Goal: Task Accomplishment & Management: Use online tool/utility

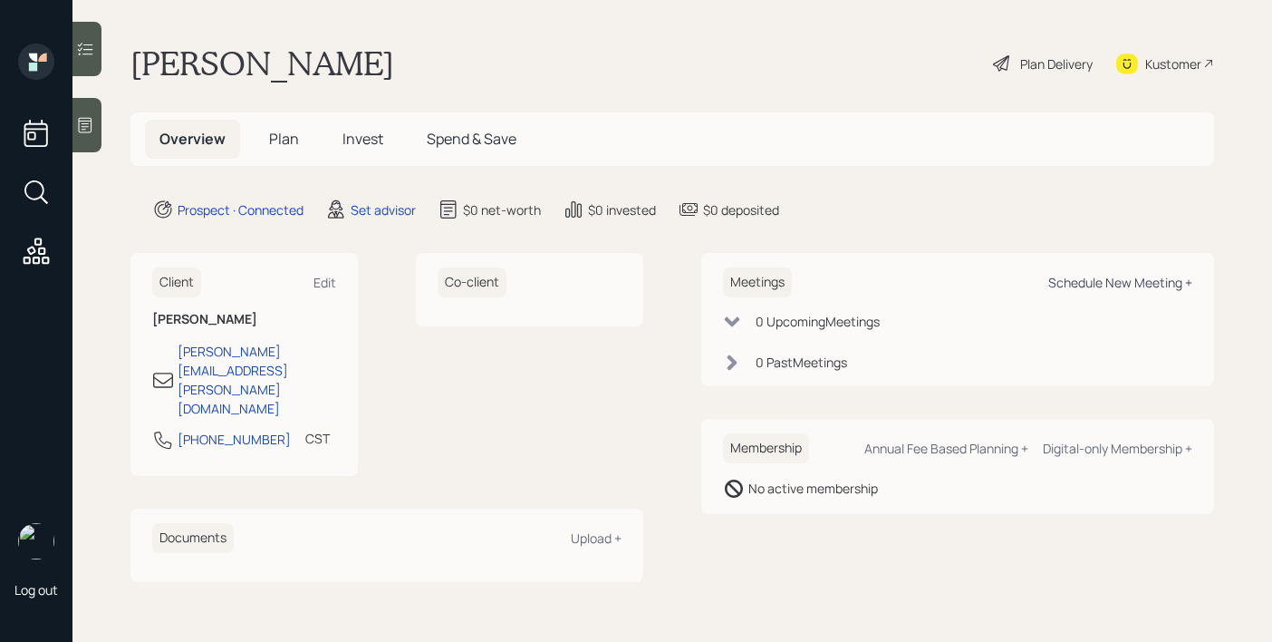
click at [1068, 281] on div "Schedule New Meeting +" at bounding box center [1121, 282] width 144 height 17
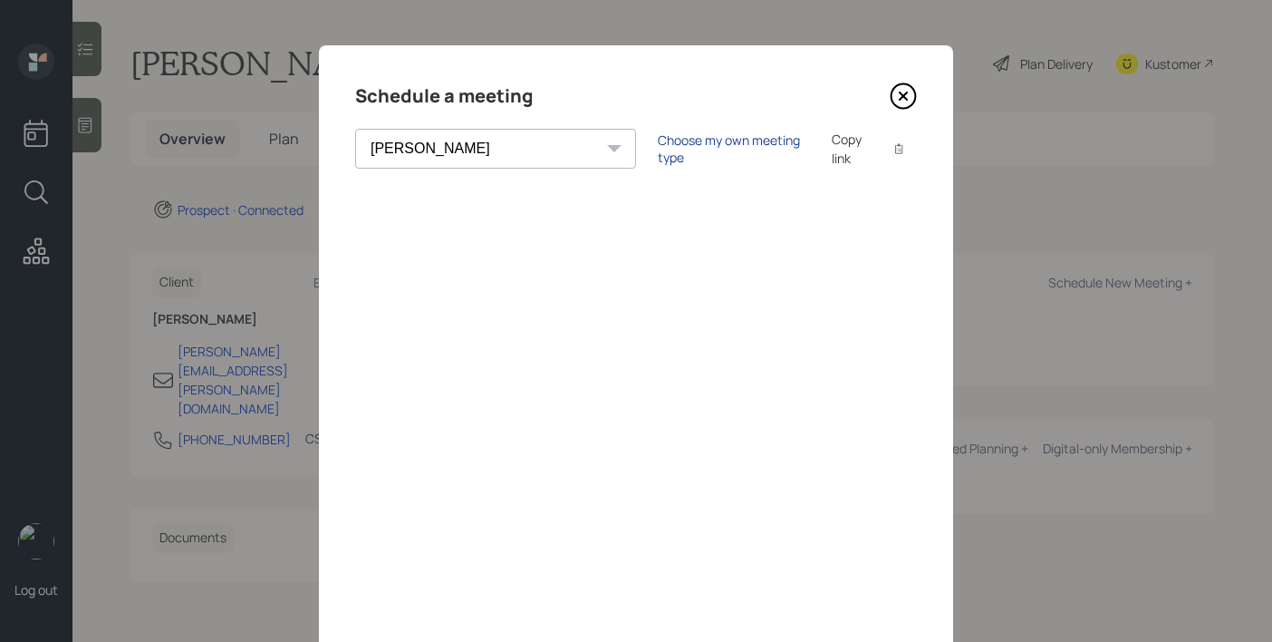
click at [658, 145] on div "Choose my own meeting type" at bounding box center [734, 148] width 152 height 34
click at [451, 159] on select "[PERSON_NAME] [PERSON_NAME] [PERSON_NAME] [PERSON_NAME] [PERSON_NAME] [PERSON_N…" at bounding box center [511, 149] width 313 height 40
select select "bf4ae378-4b9f-4dbb-a285-95ea45e7179c"
click at [355, 129] on select "[PERSON_NAME] [PERSON_NAME] [PERSON_NAME] [PERSON_NAME] [PERSON_NAME] [PERSON_N…" at bounding box center [511, 149] width 313 height 40
click at [904, 92] on icon at bounding box center [903, 95] width 27 height 27
